Goal: Transaction & Acquisition: Purchase product/service

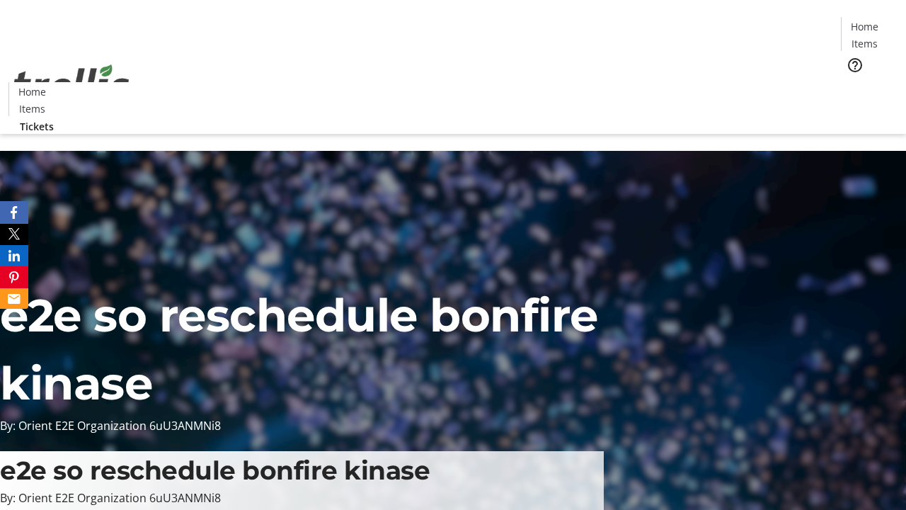
click at [852, 82] on span "Tickets" at bounding box center [869, 89] width 34 height 15
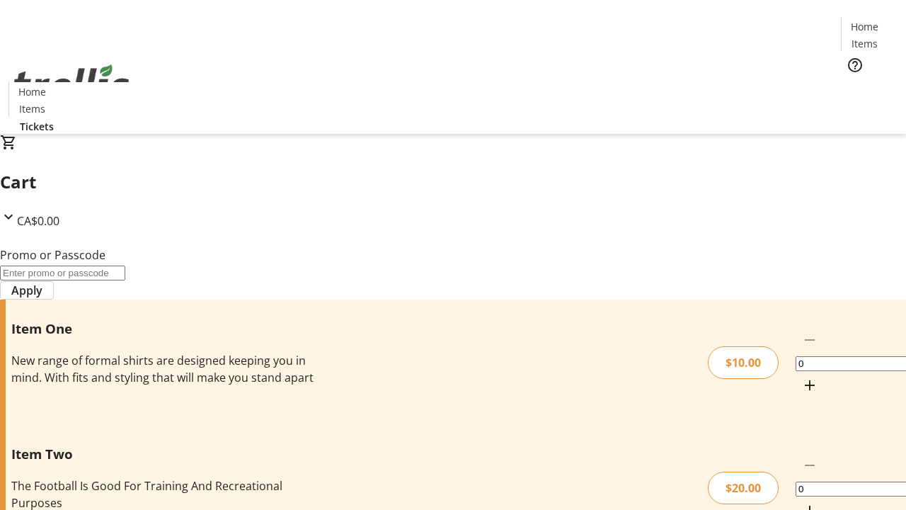
click at [801, 377] on mat-icon "Increment by one" at bounding box center [809, 385] width 17 height 17
type input "1"
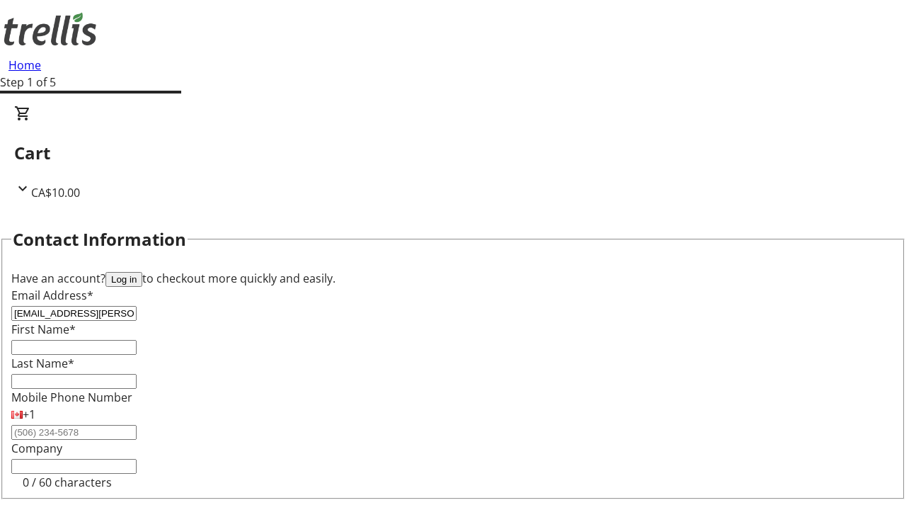
type input "[EMAIL_ADDRESS][PERSON_NAME][DOMAIN_NAME]"
type input "Shaina"
type input "[PERSON_NAME]"
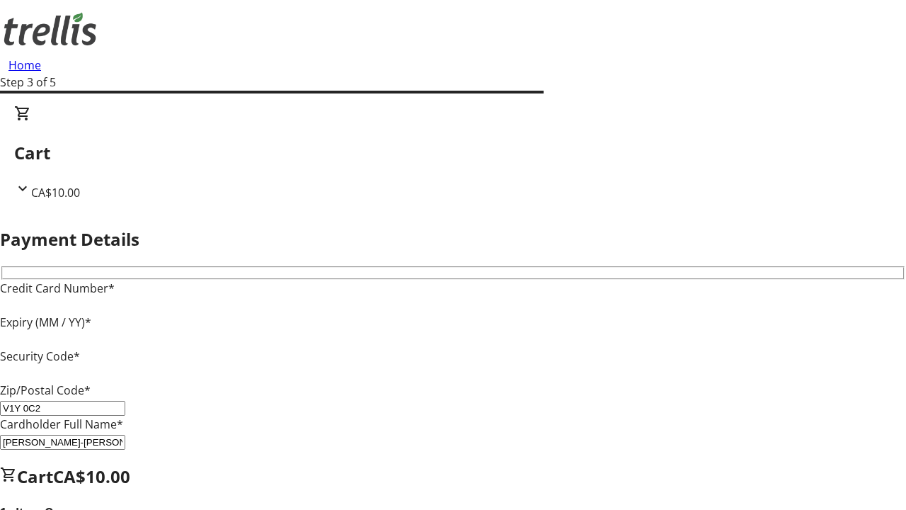
type input "V1Y 0C2"
